Goal: Information Seeking & Learning: Obtain resource

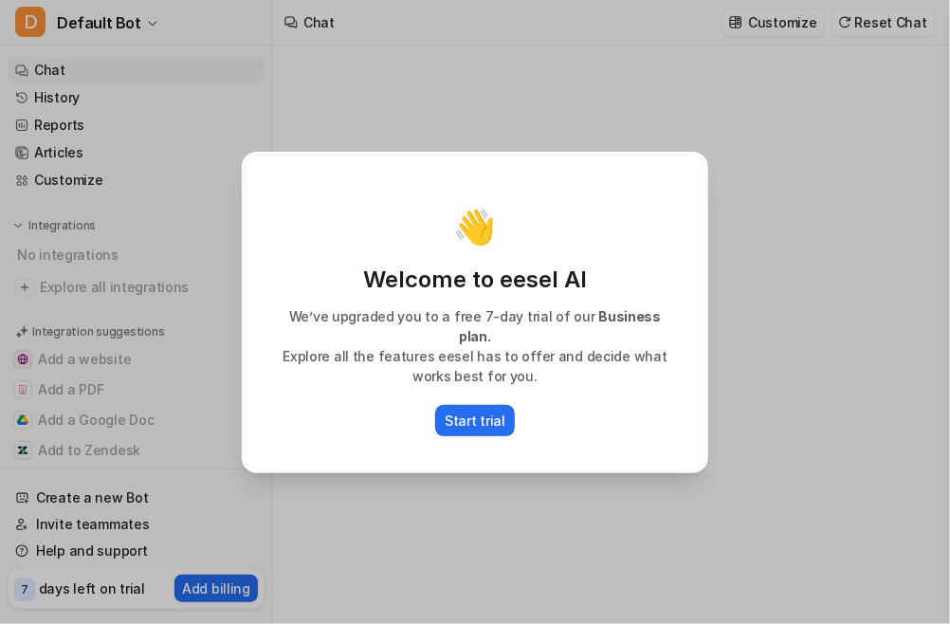
drag, startPoint x: 0, startPoint y: 0, endPoint x: 664, endPoint y: 437, distance: 795.0
click at [664, 437] on div "👋 Welcome to eesel AI We’ve upgraded you to a free 7-day trial of our Business …" at bounding box center [475, 313] width 463 height 318
click at [497, 411] on p "Start trial" at bounding box center [475, 421] width 61 height 20
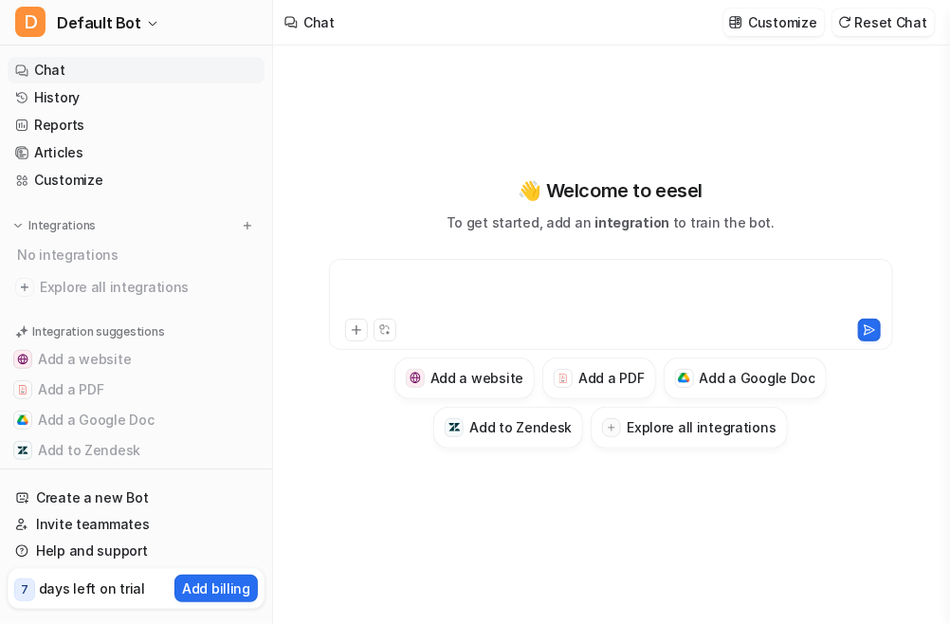
click at [386, 282] on div at bounding box center [611, 293] width 555 height 44
paste div
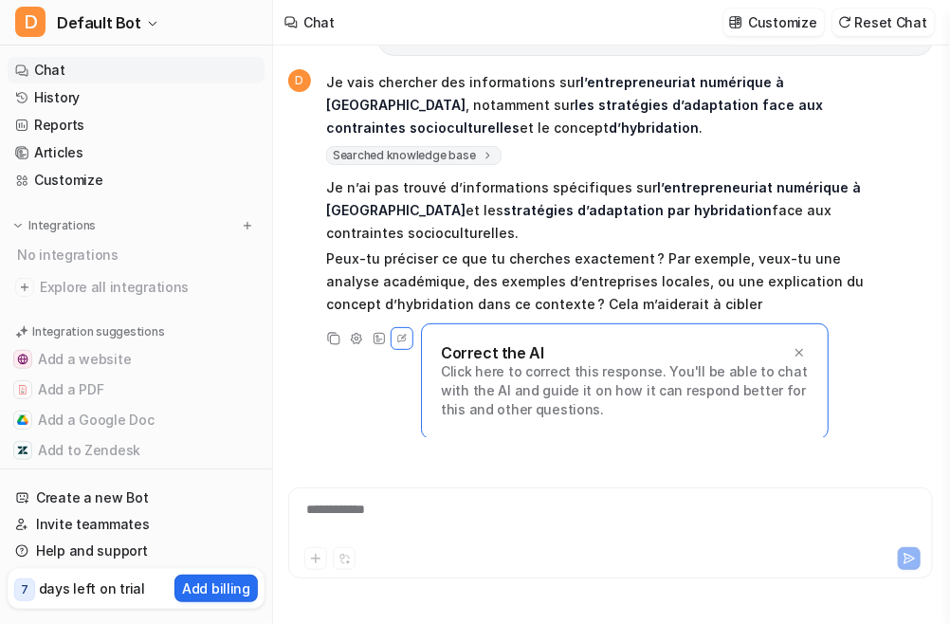
scroll to position [104, 0]
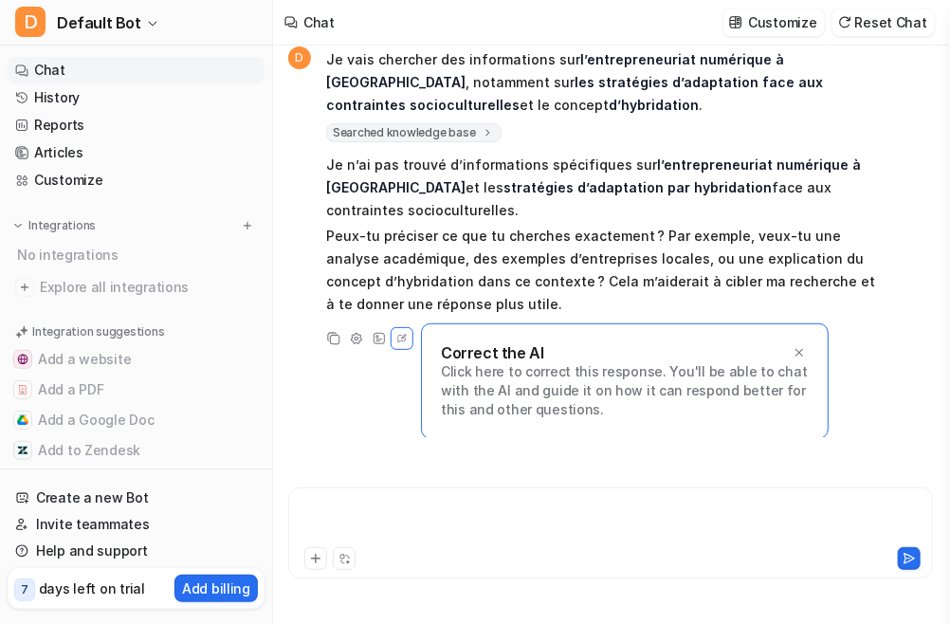
click at [386, 509] on div at bounding box center [611, 522] width 636 height 44
click at [394, 510] on div "**********" at bounding box center [611, 522] width 636 height 44
click at [419, 515] on div "**********" at bounding box center [611, 522] width 636 height 44
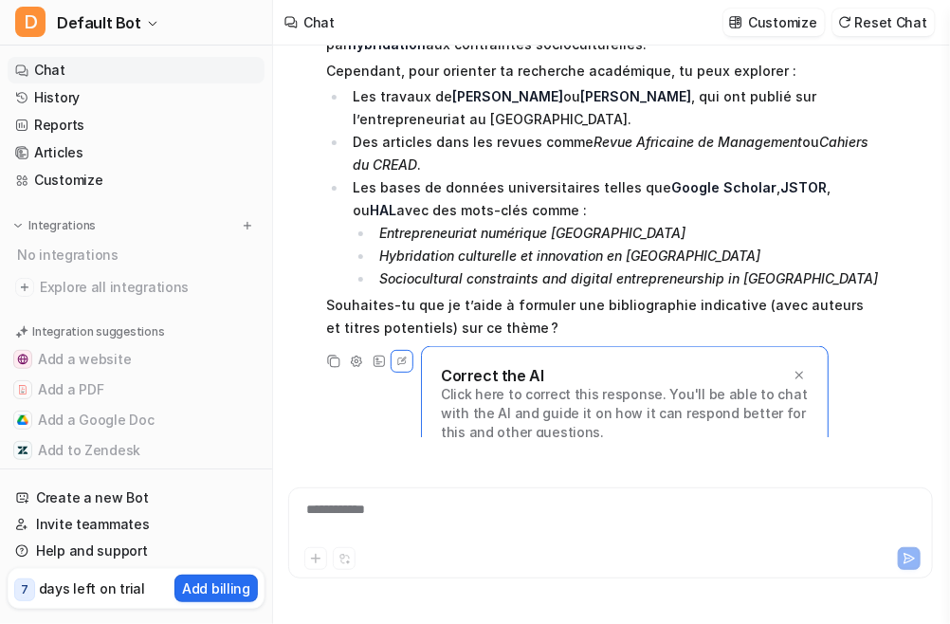
scroll to position [667, 0]
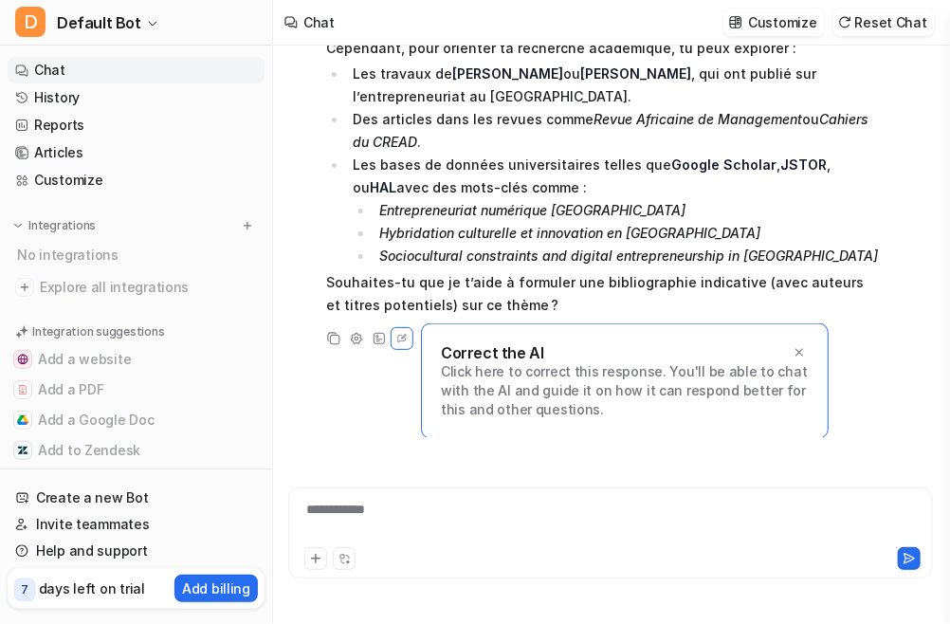
click at [675, 252] on em "Sociocultural constraints and digital entrepreneurship in [GEOGRAPHIC_DATA]" at bounding box center [628, 256] width 499 height 16
click at [371, 506] on div at bounding box center [611, 522] width 636 height 44
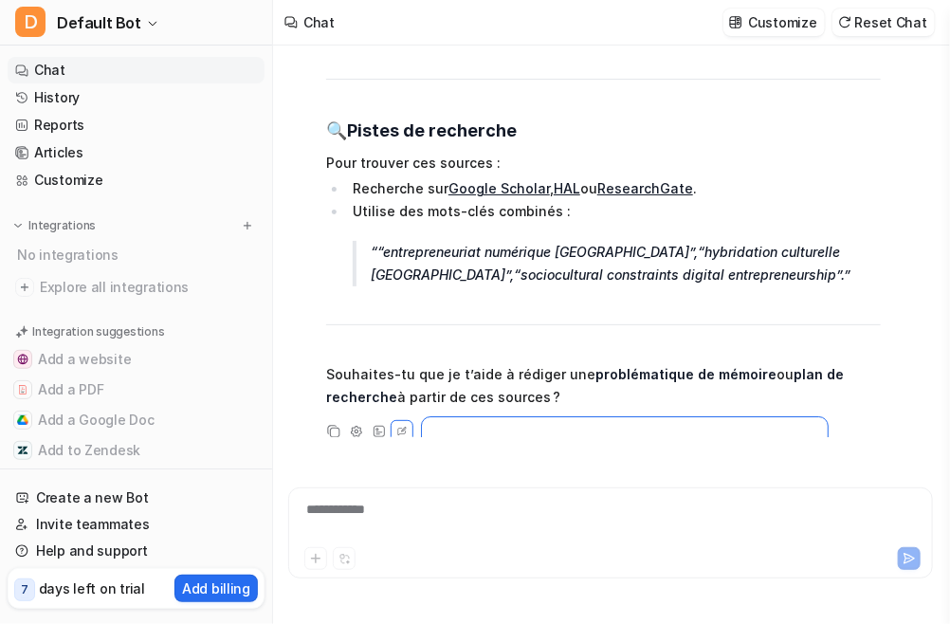
scroll to position [1947, 0]
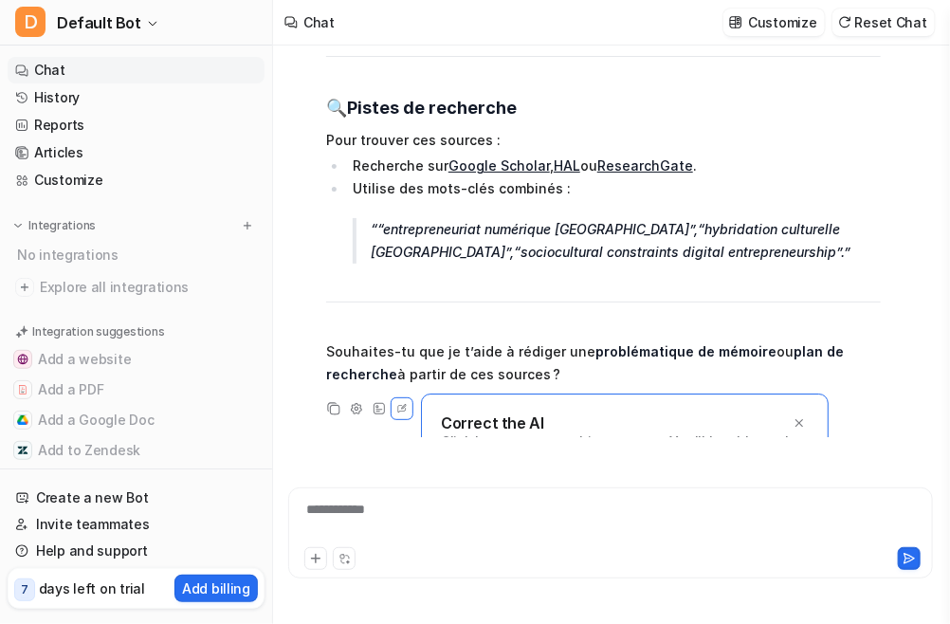
click at [585, 218] on p "“entrepreneuriat numérique [GEOGRAPHIC_DATA]” , “hybridation culturelle [GEOGRA…" at bounding box center [626, 241] width 509 height 46
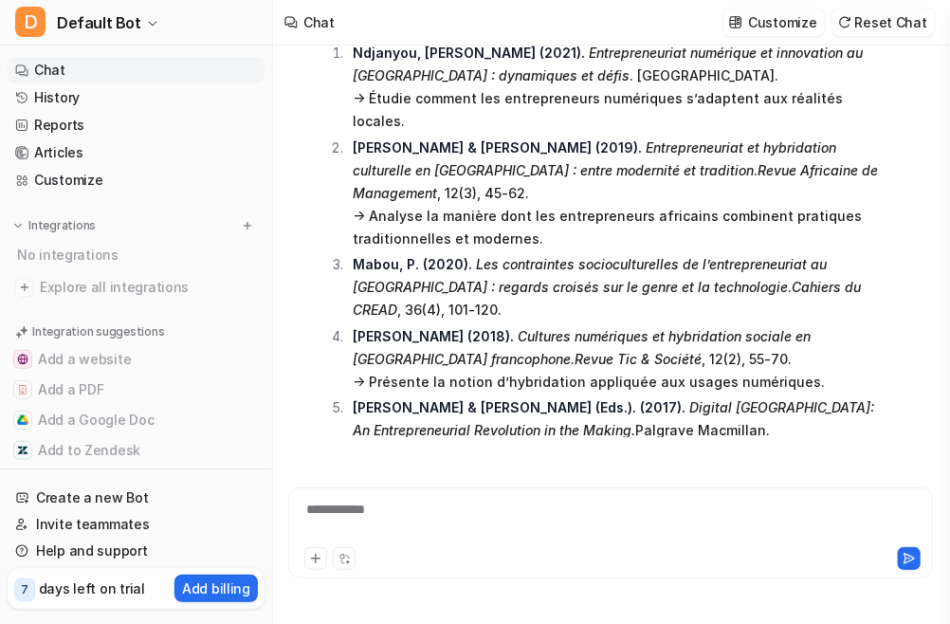
scroll to position [1188, 0]
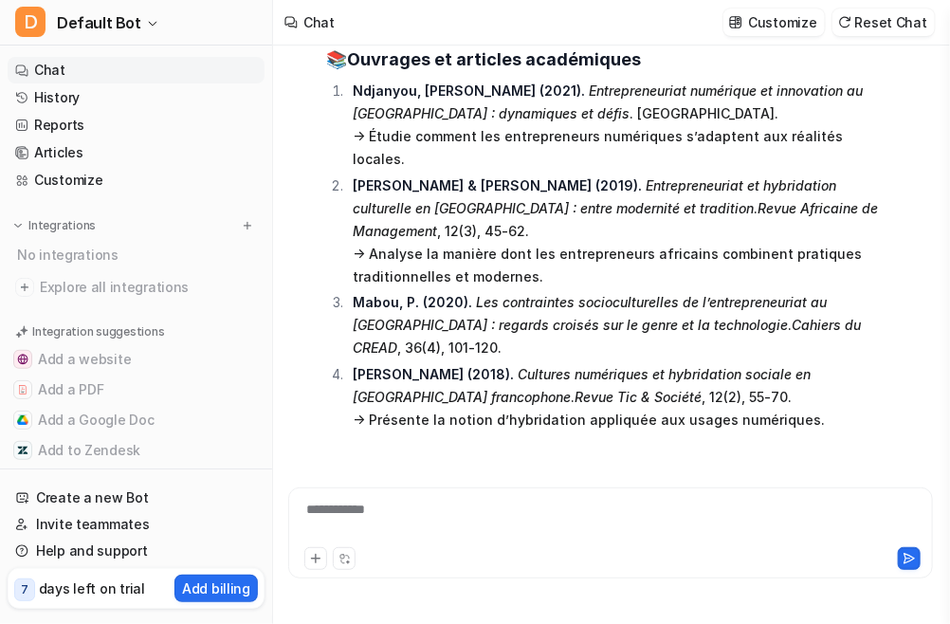
click at [623, 177] on em "Entrepreneuriat et hybridation culturelle en [GEOGRAPHIC_DATA] : entre modernit…" at bounding box center [595, 196] width 484 height 39
click at [347, 175] on li "[PERSON_NAME] & [PERSON_NAME] (2019). Entrepreneuriat et hybridation culturelle…" at bounding box center [614, 232] width 534 height 114
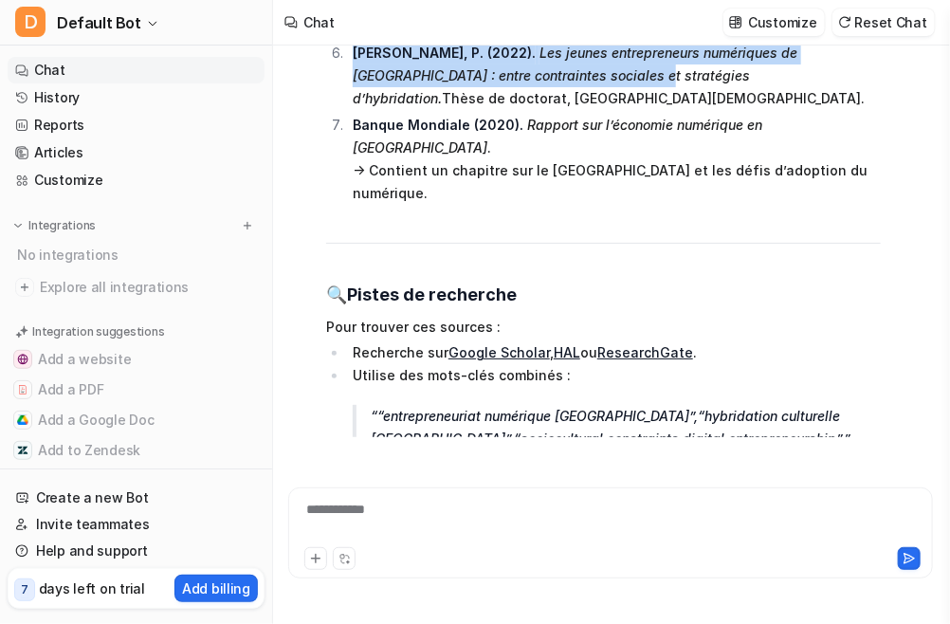
scroll to position [1758, 0]
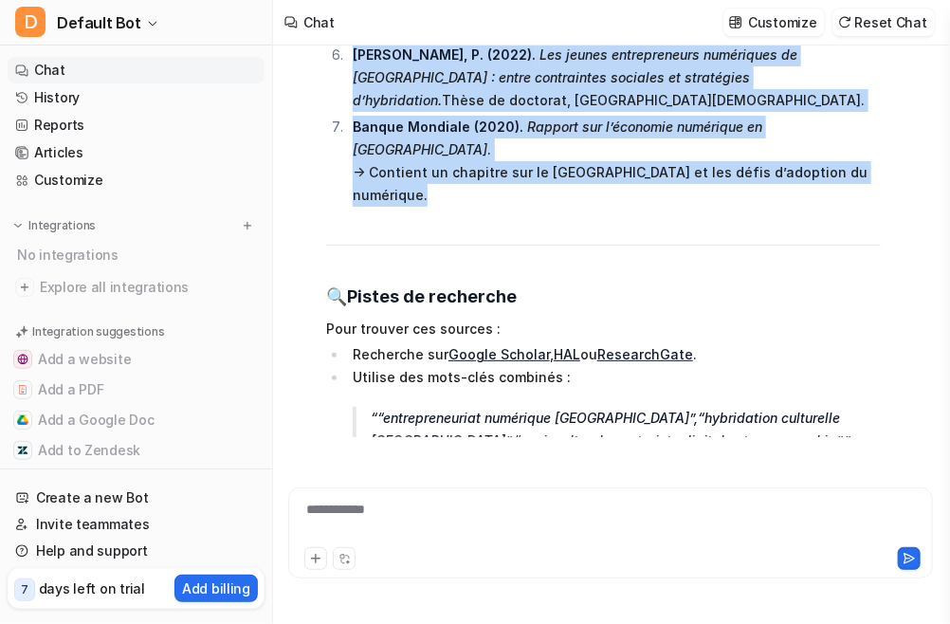
drag, startPoint x: 332, startPoint y: 81, endPoint x: 664, endPoint y: 157, distance: 340.7
copy span "Loremips, D. (7650). Sitametconsecte adipiscin el seddoeiusm te Incididu : utla…"
